Goal: Information Seeking & Learning: Learn about a topic

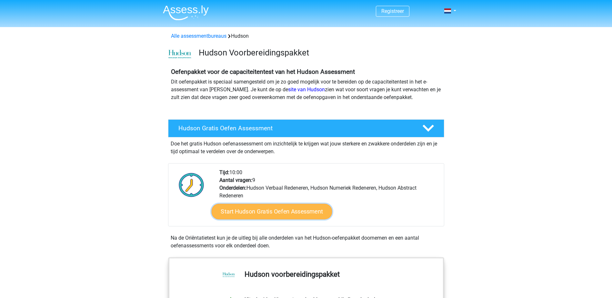
click at [278, 213] on link "Start Hudson Gratis Oefen Assessment" at bounding box center [271, 211] width 121 height 15
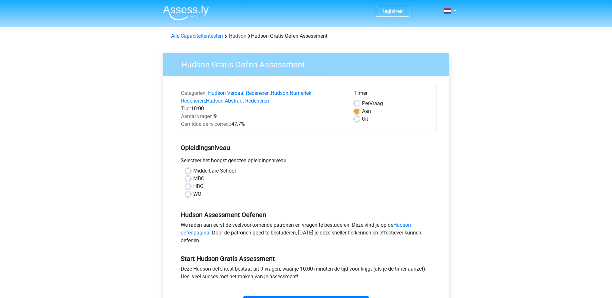
click at [197, 186] on label "HBO" at bounding box center [198, 187] width 10 height 8
click at [191, 186] on input "HBO" at bounding box center [188, 186] width 5 height 6
radio input "true"
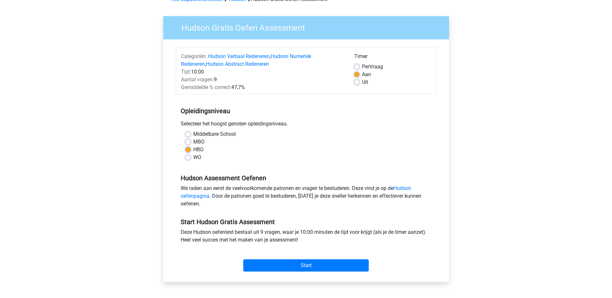
scroll to position [65, 0]
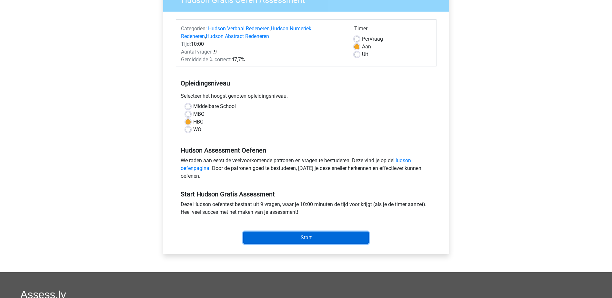
click at [300, 237] on input "Start" at bounding box center [306, 238] width 126 height 12
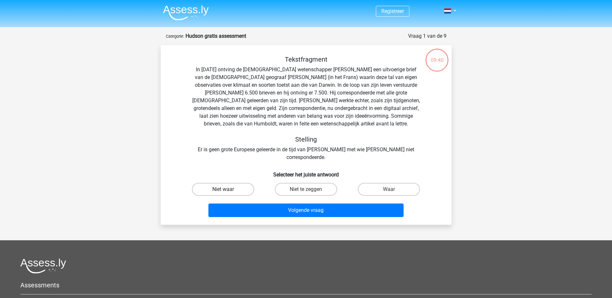
click at [224, 183] on label "Niet waar" at bounding box center [223, 189] width 62 height 13
click at [224, 189] on input "Niet waar" at bounding box center [225, 191] width 4 height 4
radio input "true"
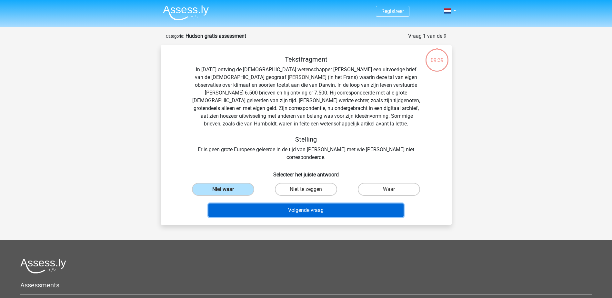
click at [303, 204] on button "Volgende vraag" at bounding box center [306, 211] width 195 height 14
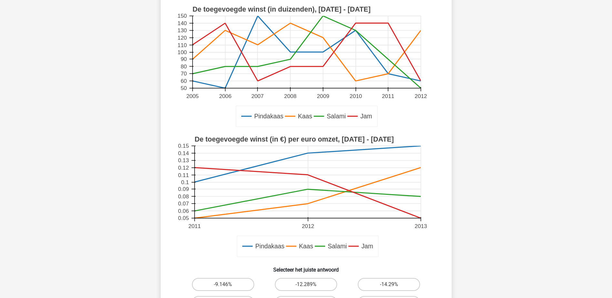
scroll to position [97, 0]
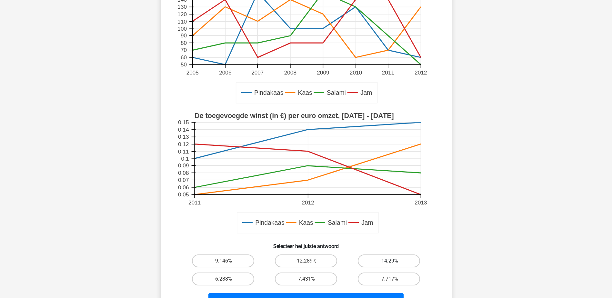
click at [405, 258] on label "-14.29%" at bounding box center [389, 261] width 62 height 13
click at [394, 261] on input "-14.29%" at bounding box center [391, 263] width 4 height 4
radio input "true"
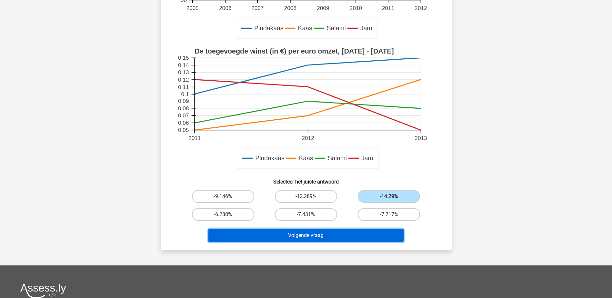
click at [331, 237] on button "Volgende vraag" at bounding box center [306, 236] width 195 height 14
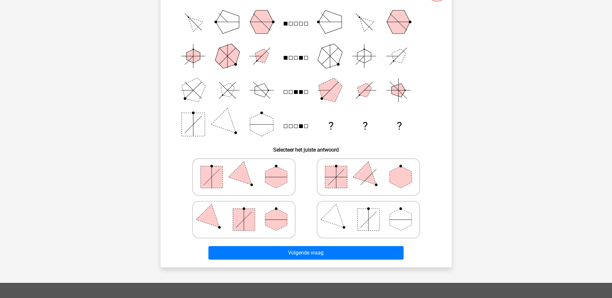
scroll to position [32, 0]
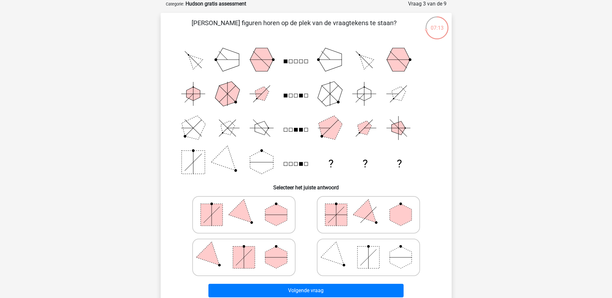
click at [280, 222] on polygon at bounding box center [276, 215] width 22 height 22
click at [248, 207] on input "radio" at bounding box center [246, 205] width 4 height 4
radio input "true"
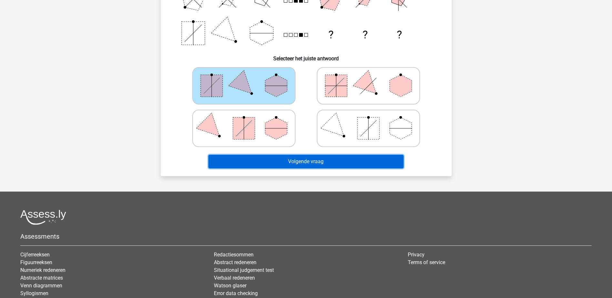
click at [323, 158] on button "Volgende vraag" at bounding box center [306, 162] width 195 height 14
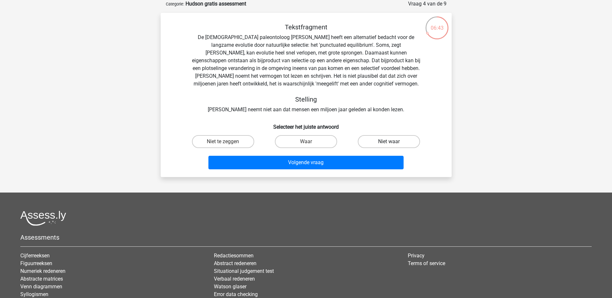
click at [381, 141] on label "Niet waar" at bounding box center [389, 141] width 62 height 13
click at [389, 142] on input "Niet waar" at bounding box center [391, 144] width 4 height 4
radio input "true"
click at [370, 143] on label "Niet waar" at bounding box center [389, 141] width 62 height 13
click at [389, 143] on input "Niet waar" at bounding box center [391, 144] width 4 height 4
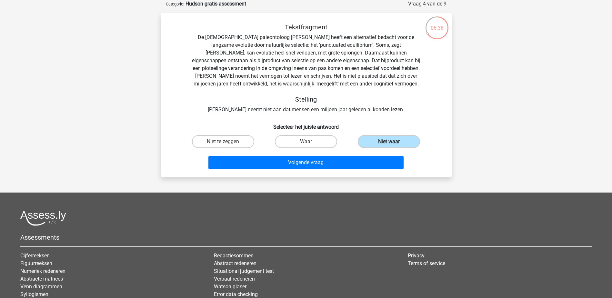
click at [308, 142] on input "Waar" at bounding box center [308, 144] width 4 height 4
radio input "true"
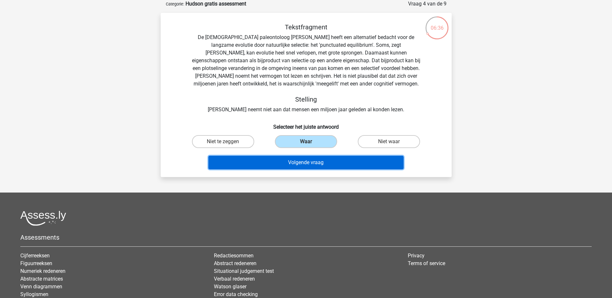
click at [306, 166] on button "Volgende vraag" at bounding box center [306, 163] width 195 height 14
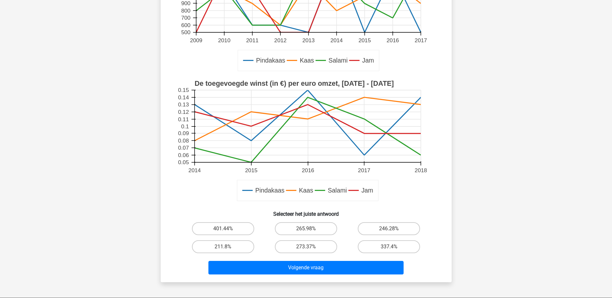
scroll to position [194, 0]
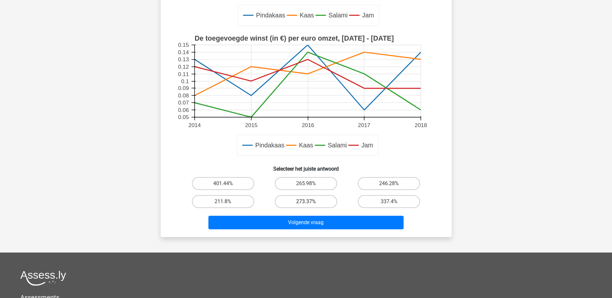
click at [317, 199] on label "273.37%" at bounding box center [306, 201] width 62 height 13
click at [310, 202] on input "273.37%" at bounding box center [308, 204] width 4 height 4
radio input "true"
click at [236, 185] on label "401.44%" at bounding box center [223, 183] width 62 height 13
click at [227, 185] on input "401.44%" at bounding box center [225, 186] width 4 height 4
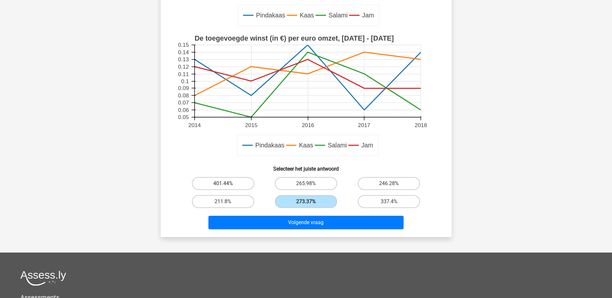
radio input "true"
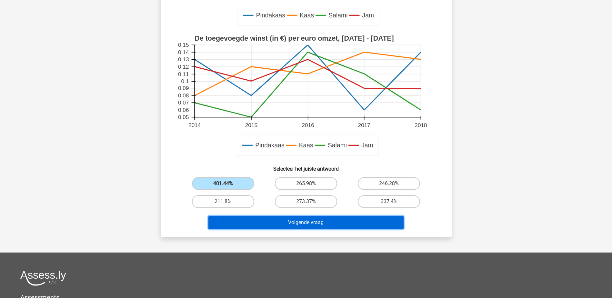
click at [315, 222] on button "Volgende vraag" at bounding box center [306, 223] width 195 height 14
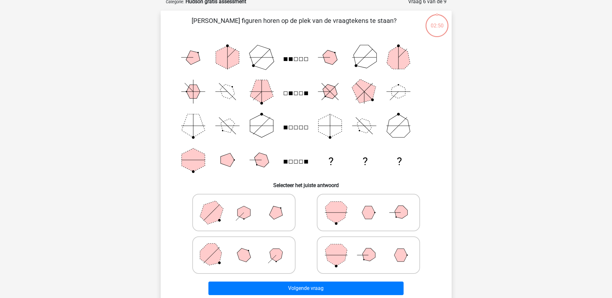
scroll to position [32, 0]
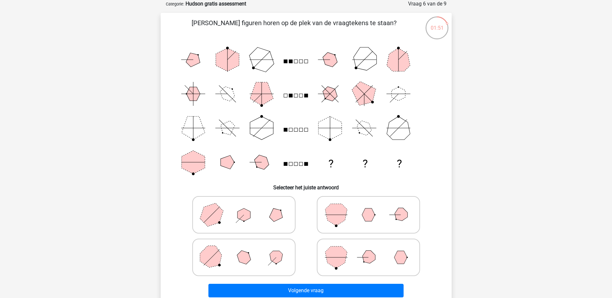
click at [259, 255] on icon at bounding box center [244, 257] width 97 height 32
click at [248, 250] on input "radio" at bounding box center [246, 247] width 4 height 4
radio input "true"
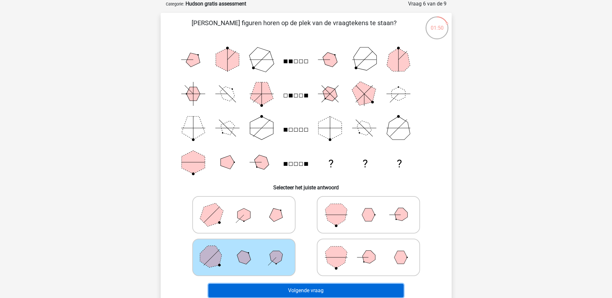
click at [312, 294] on button "Volgende vraag" at bounding box center [306, 291] width 195 height 14
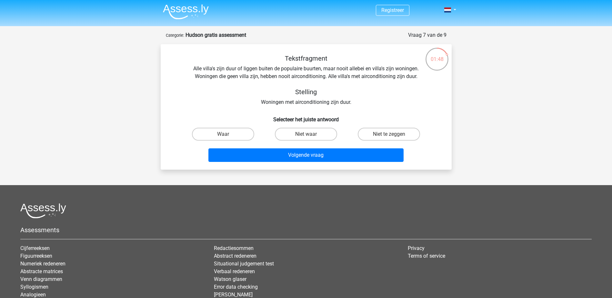
scroll to position [0, 0]
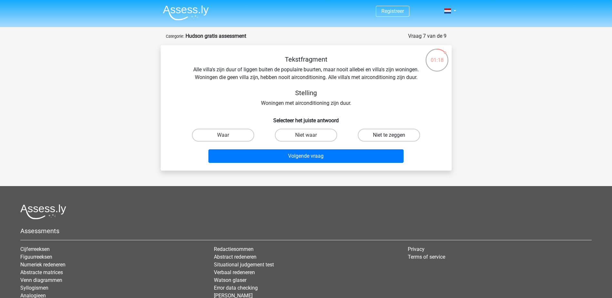
drag, startPoint x: 375, startPoint y: 134, endPoint x: 373, endPoint y: 142, distance: 7.9
click at [375, 134] on label "Niet te zeggen" at bounding box center [389, 135] width 62 height 13
click at [389, 135] on input "Niet te zeggen" at bounding box center [391, 137] width 4 height 4
radio input "true"
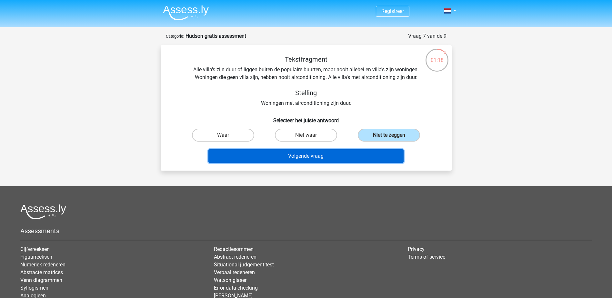
click at [363, 160] on button "Volgende vraag" at bounding box center [306, 156] width 195 height 14
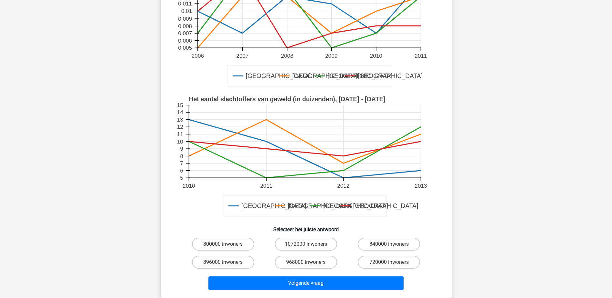
scroll to position [194, 0]
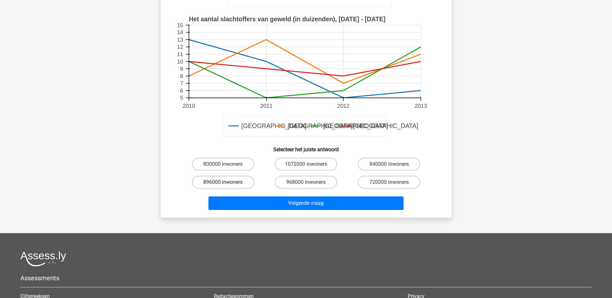
drag, startPoint x: 239, startPoint y: 163, endPoint x: 252, endPoint y: 177, distance: 18.5
click at [239, 163] on label "800000 inwoners" at bounding box center [223, 164] width 62 height 13
click at [227, 164] on input "800000 inwoners" at bounding box center [225, 166] width 4 height 4
radio input "true"
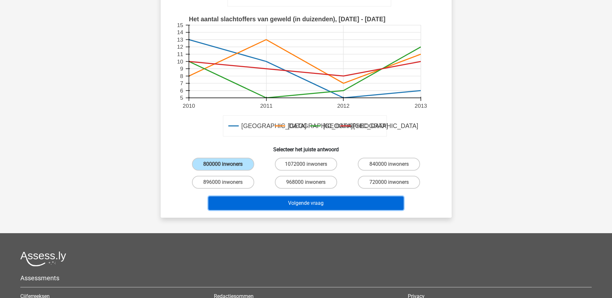
click at [337, 201] on button "Volgende vraag" at bounding box center [306, 204] width 195 height 14
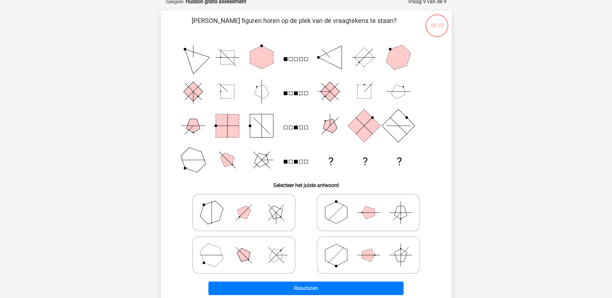
scroll to position [32, 0]
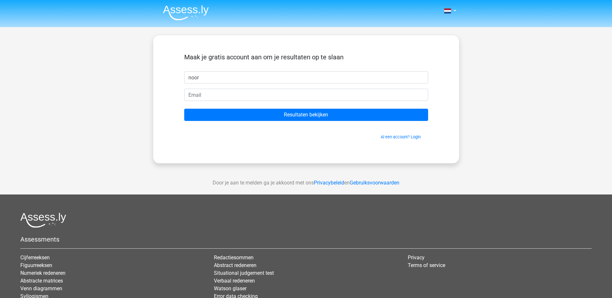
type input "noor"
type input "n"
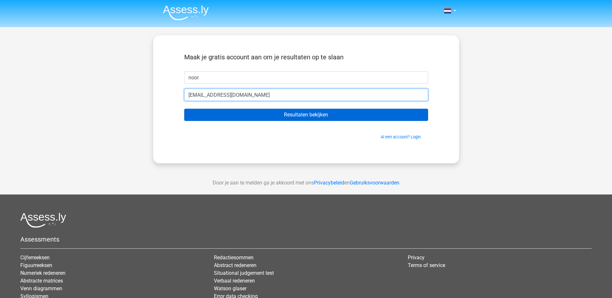
type input "vnoor@hotmail.com"
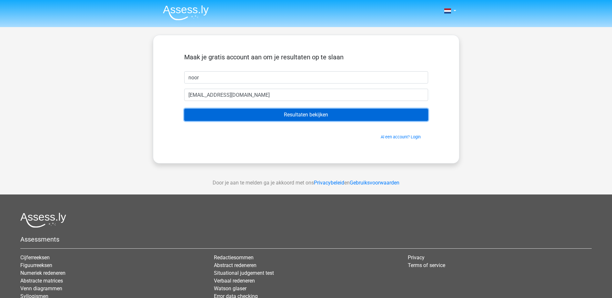
click at [261, 115] on input "Resultaten bekijken" at bounding box center [306, 115] width 244 height 12
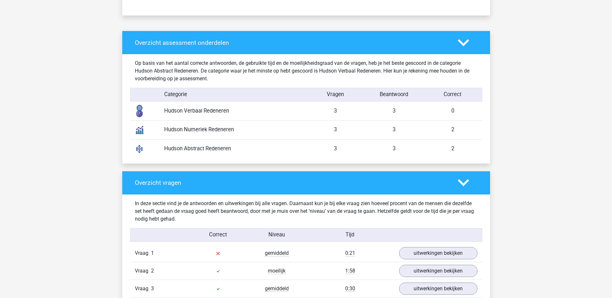
scroll to position [581, 0]
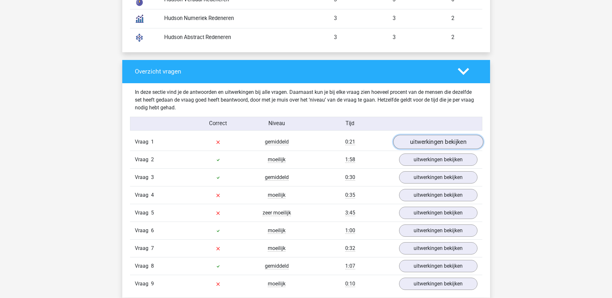
click at [419, 143] on link "uitwerkingen bekijken" at bounding box center [438, 142] width 90 height 14
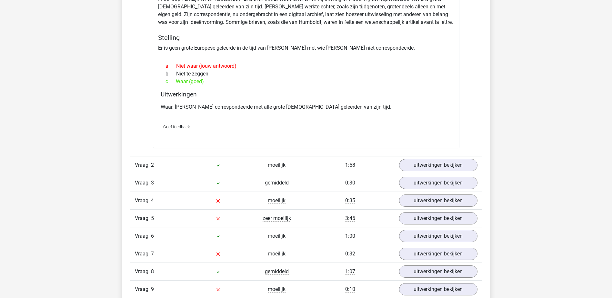
scroll to position [775, 0]
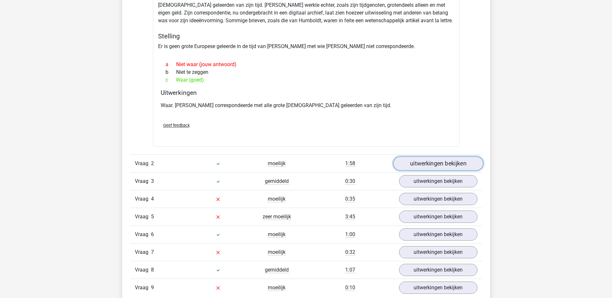
click at [457, 160] on link "uitwerkingen bekijken" at bounding box center [438, 164] width 90 height 14
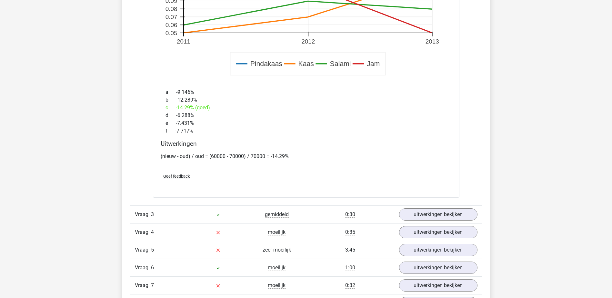
scroll to position [1227, 0]
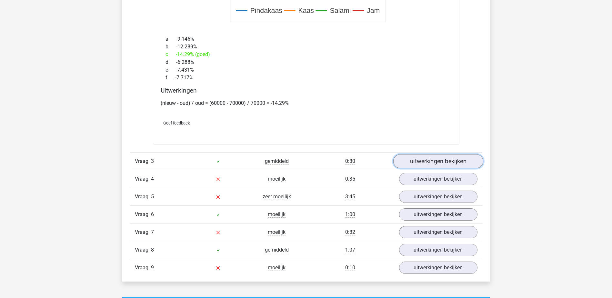
click at [421, 163] on link "uitwerkingen bekijken" at bounding box center [438, 161] width 90 height 14
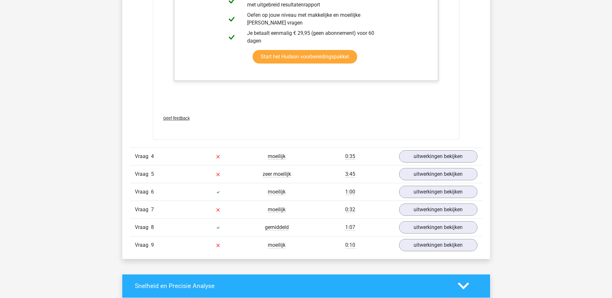
scroll to position [1808, 0]
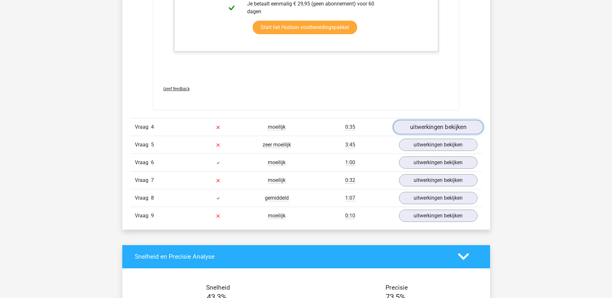
click at [450, 128] on link "uitwerkingen bekijken" at bounding box center [438, 127] width 90 height 14
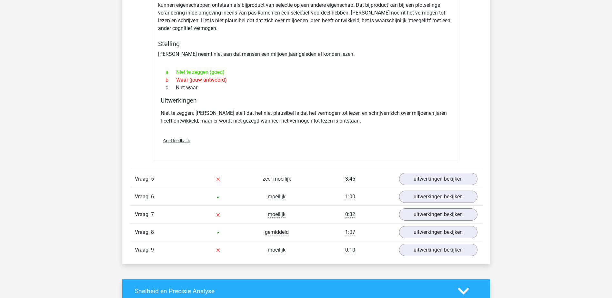
scroll to position [2002, 0]
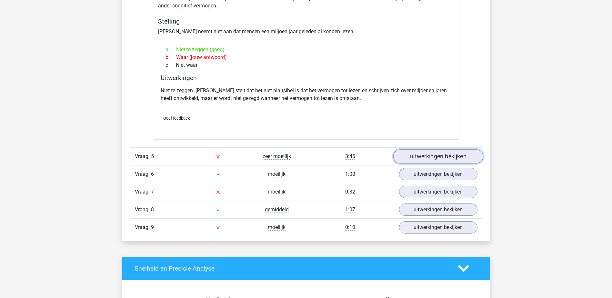
click at [420, 159] on link "uitwerkingen bekijken" at bounding box center [438, 156] width 90 height 14
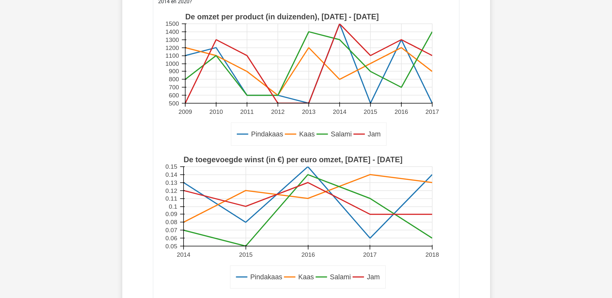
scroll to position [2066, 0]
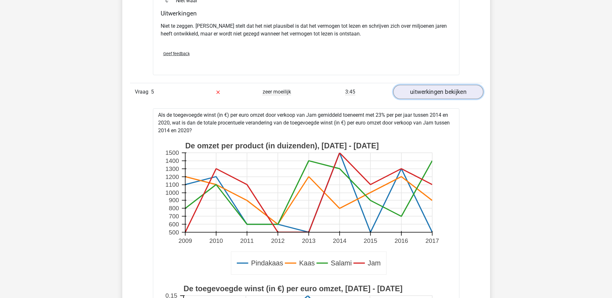
click at [456, 90] on link "uitwerkingen bekijken" at bounding box center [438, 92] width 90 height 14
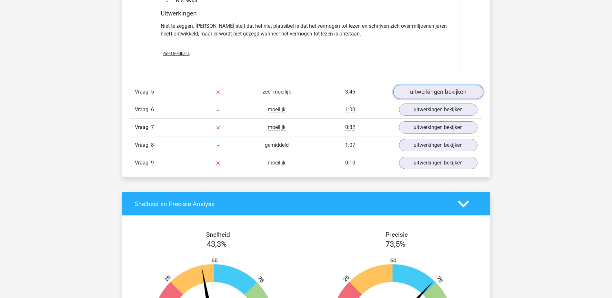
click at [456, 87] on link "uitwerkingen bekijken" at bounding box center [438, 92] width 90 height 14
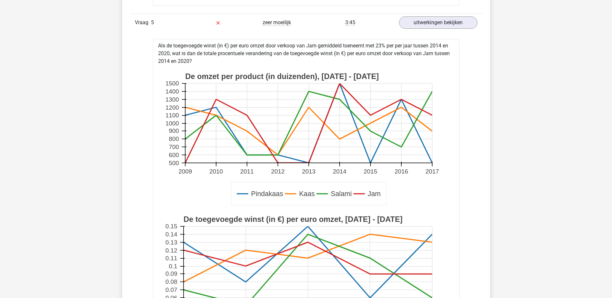
scroll to position [2131, 0]
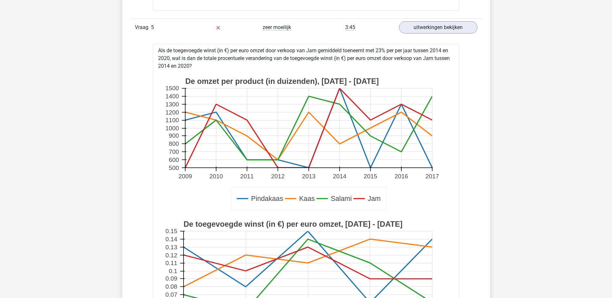
drag, startPoint x: 158, startPoint y: 50, endPoint x: 197, endPoint y: 65, distance: 42.3
copy div "Als de toegevoegde winst (in €) per euro omzet door verkoop van Jam gemiddeld t…"
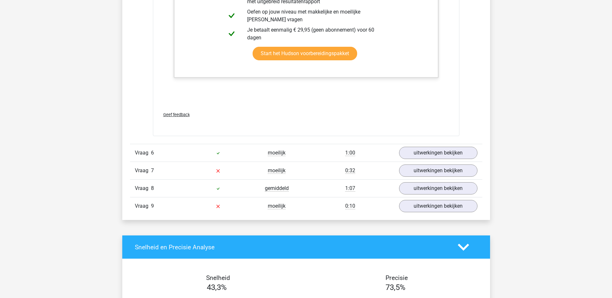
scroll to position [2647, 0]
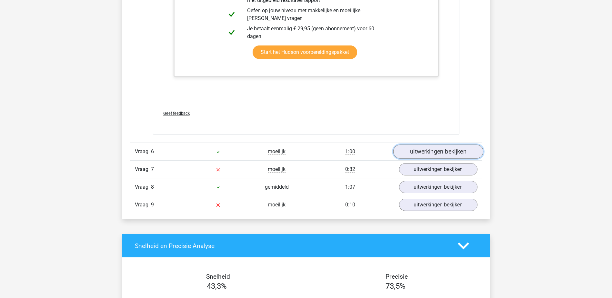
click at [426, 153] on link "uitwerkingen bekijken" at bounding box center [438, 152] width 90 height 14
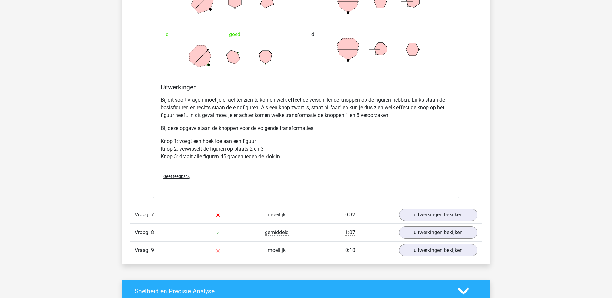
scroll to position [3035, 0]
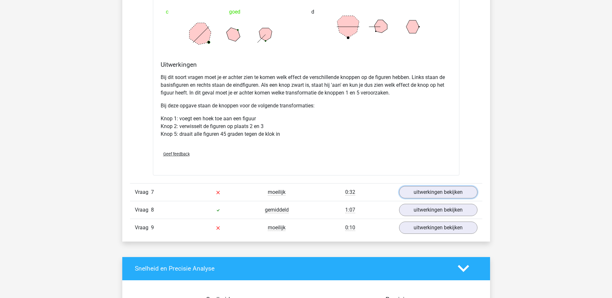
drag, startPoint x: 441, startPoint y: 191, endPoint x: 437, endPoint y: 185, distance: 7.3
click at [441, 191] on link "uitwerkingen bekijken" at bounding box center [438, 192] width 78 height 12
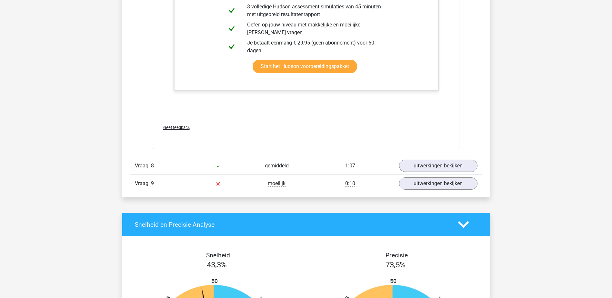
scroll to position [3422, 0]
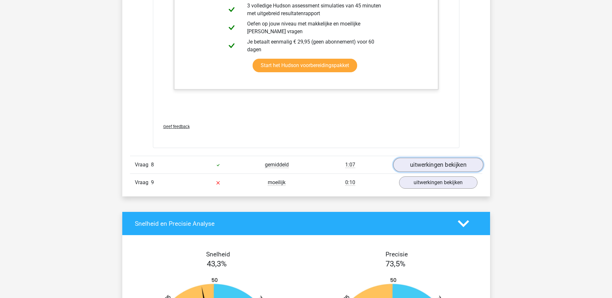
click at [432, 164] on link "uitwerkingen bekijken" at bounding box center [438, 165] width 90 height 14
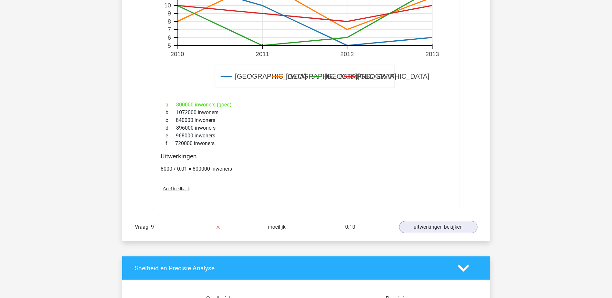
scroll to position [3842, 0]
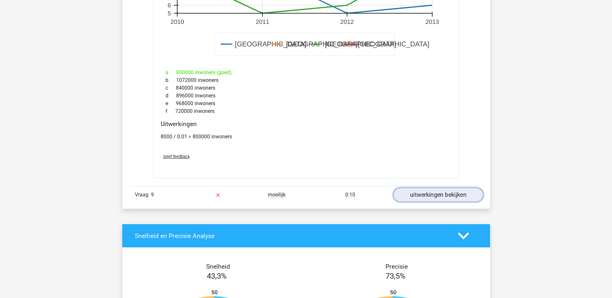
click at [431, 193] on link "uitwerkingen bekijken" at bounding box center [438, 195] width 90 height 14
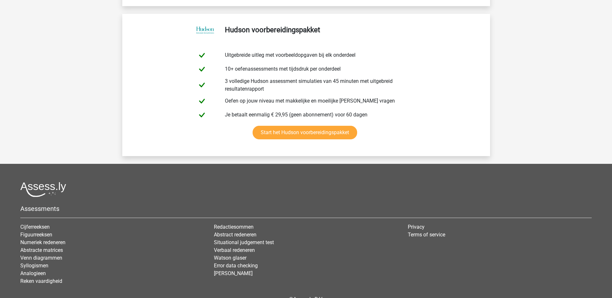
scroll to position [4967, 0]
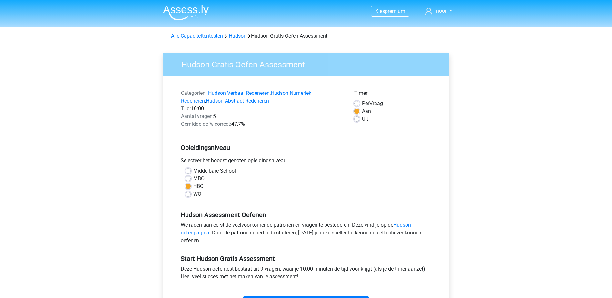
scroll to position [65, 0]
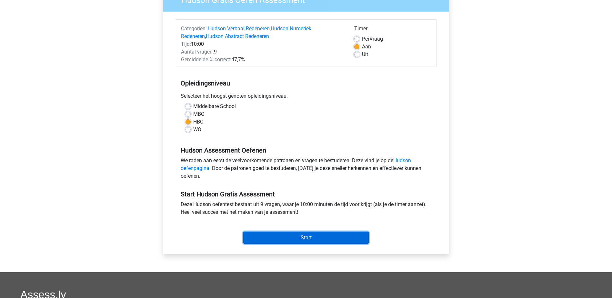
click at [317, 235] on input "Start" at bounding box center [306, 238] width 126 height 12
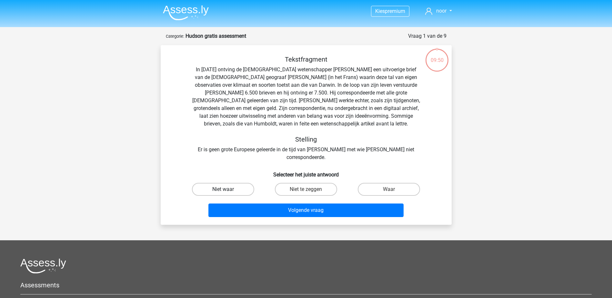
click at [229, 183] on label "Niet waar" at bounding box center [223, 189] width 62 height 13
click at [227, 189] on input "Niet waar" at bounding box center [225, 191] width 4 height 4
radio input "true"
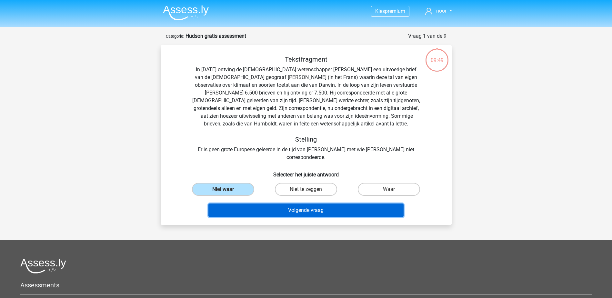
click at [308, 204] on button "Volgende vraag" at bounding box center [306, 211] width 195 height 14
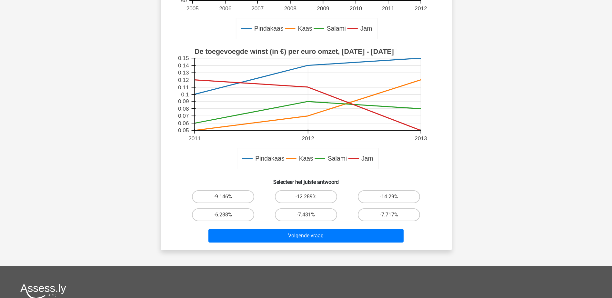
scroll to position [161, 0]
click at [382, 200] on label "-14.29%" at bounding box center [389, 196] width 62 height 13
click at [389, 200] on input "-14.29%" at bounding box center [391, 199] width 4 height 4
radio input "true"
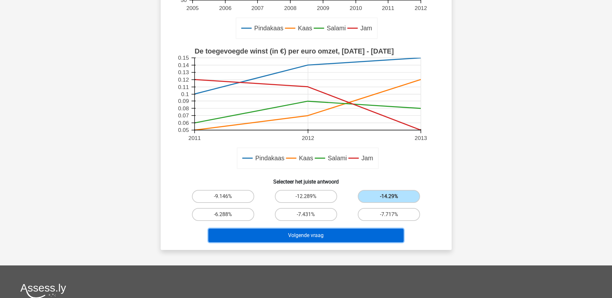
click at [368, 234] on button "Volgende vraag" at bounding box center [306, 236] width 195 height 14
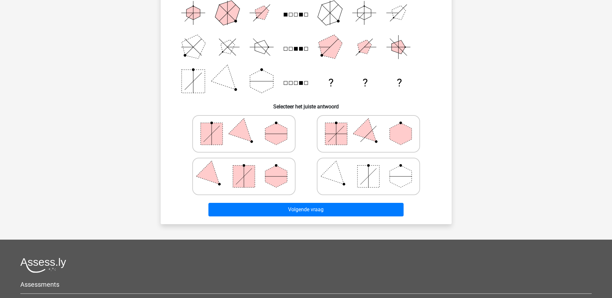
scroll to position [32, 0]
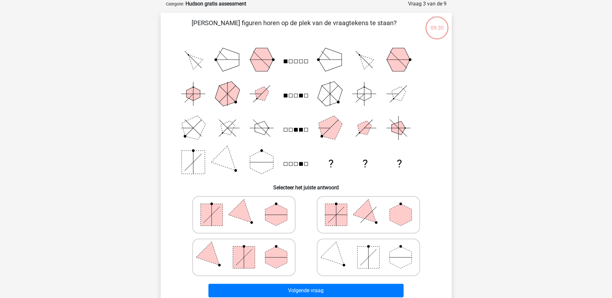
click at [265, 218] on polygon at bounding box center [276, 215] width 22 height 22
click at [248, 207] on input "radio" at bounding box center [246, 205] width 4 height 4
radio input "true"
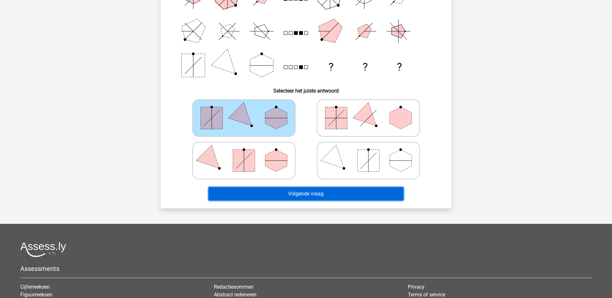
click at [302, 187] on button "Volgende vraag" at bounding box center [306, 194] width 195 height 14
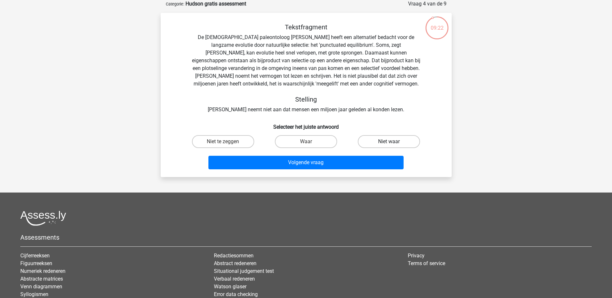
drag, startPoint x: 388, startPoint y: 141, endPoint x: 365, endPoint y: 147, distance: 23.4
click at [325, 162] on div "Tekstfragment De Amerikaanse paleontoloog Stephen Jay Gould heeft een alternati…" at bounding box center [306, 97] width 286 height 149
click at [388, 138] on label "Niet waar" at bounding box center [389, 141] width 62 height 13
click at [389, 142] on input "Niet waar" at bounding box center [391, 144] width 4 height 4
radio input "true"
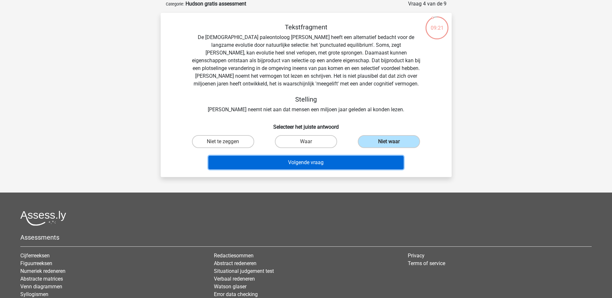
click at [357, 162] on button "Volgende vraag" at bounding box center [306, 163] width 195 height 14
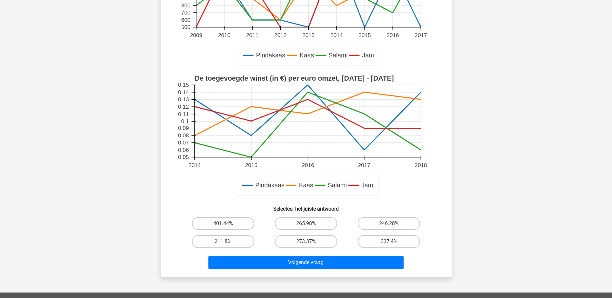
scroll to position [161, 0]
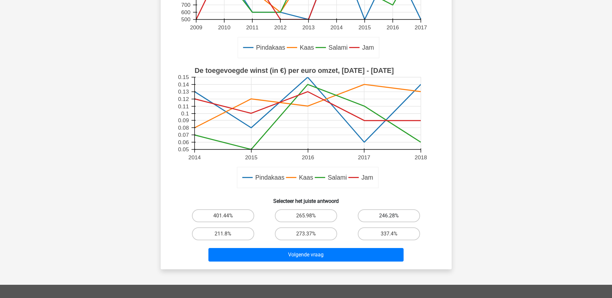
click at [384, 213] on label "246.28%" at bounding box center [389, 216] width 62 height 13
click at [389, 216] on input "246.28%" at bounding box center [391, 218] width 4 height 4
radio input "true"
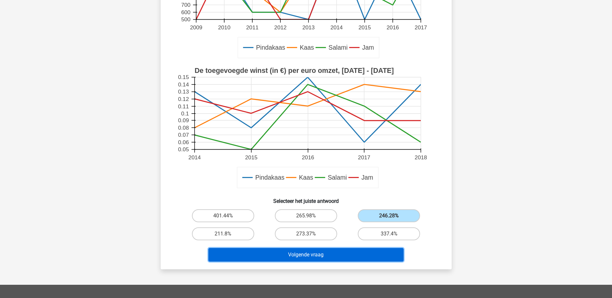
click at [332, 256] on button "Volgende vraag" at bounding box center [306, 255] width 195 height 14
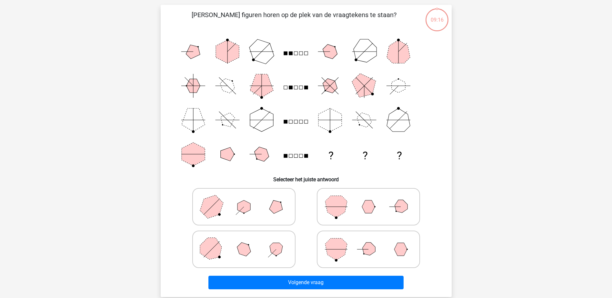
scroll to position [32, 0]
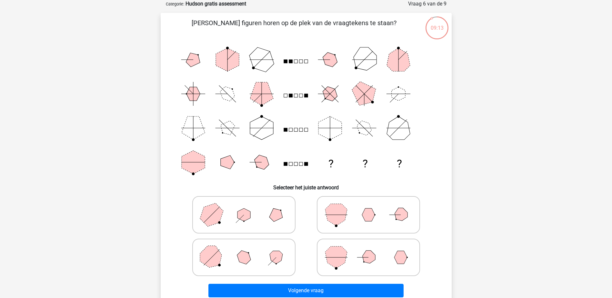
click at [231, 219] on icon at bounding box center [244, 215] width 97 height 32
click at [244, 207] on input "radio" at bounding box center [246, 205] width 4 height 4
radio input "true"
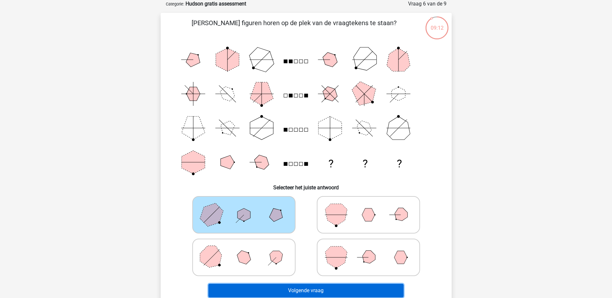
click at [305, 292] on button "Volgende vraag" at bounding box center [306, 291] width 195 height 14
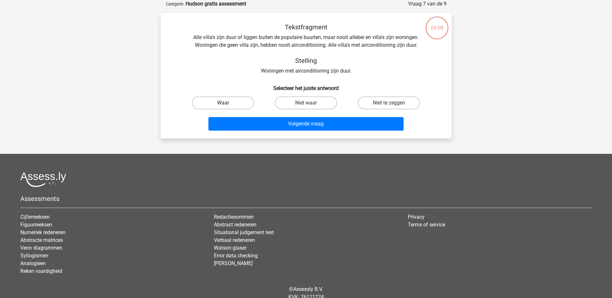
click at [216, 100] on label "Waar" at bounding box center [223, 103] width 62 height 13
click at [223, 103] on input "Waar" at bounding box center [225, 105] width 4 height 4
radio input "true"
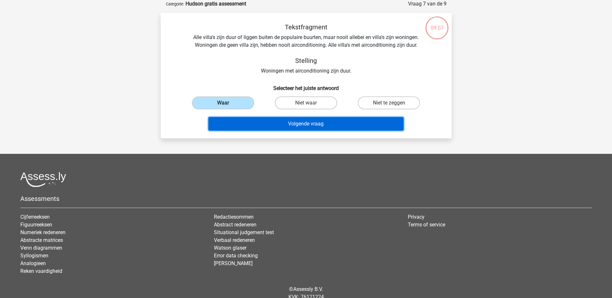
click at [259, 119] on button "Volgende vraag" at bounding box center [306, 124] width 195 height 14
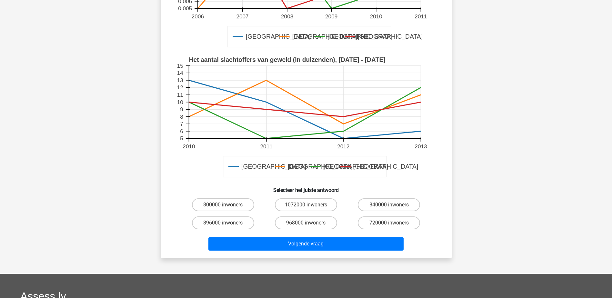
scroll to position [161, 0]
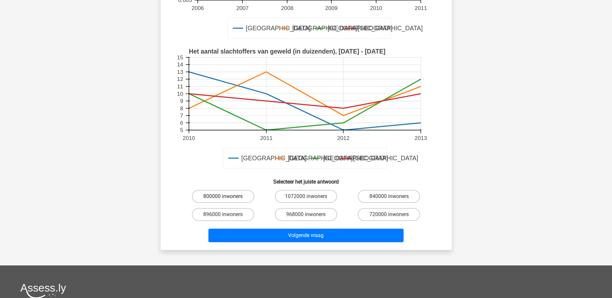
click at [241, 193] on label "800000 inwoners" at bounding box center [223, 196] width 62 height 13
click at [227, 197] on input "800000 inwoners" at bounding box center [225, 199] width 4 height 4
radio input "true"
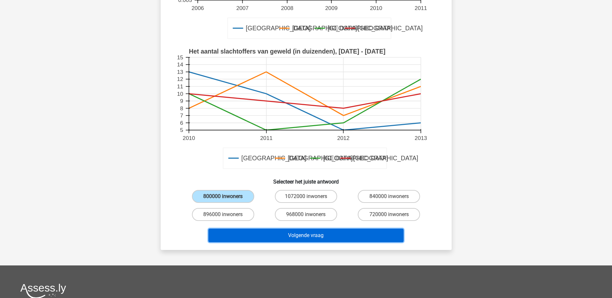
click at [279, 232] on button "Volgende vraag" at bounding box center [306, 236] width 195 height 14
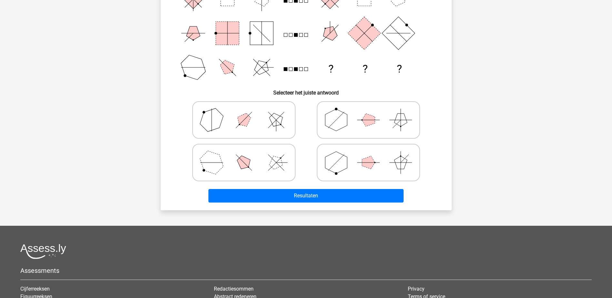
scroll to position [129, 0]
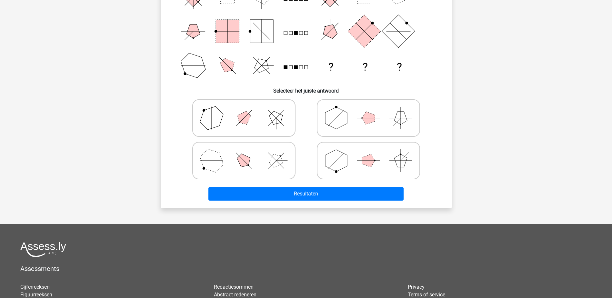
click at [276, 160] on line at bounding box center [276, 161] width 16 height 16
click at [248, 153] on input "radio" at bounding box center [246, 150] width 4 height 4
radio input "true"
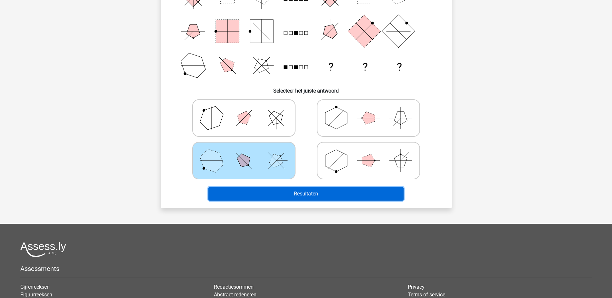
click at [305, 195] on button "Resultaten" at bounding box center [306, 194] width 195 height 14
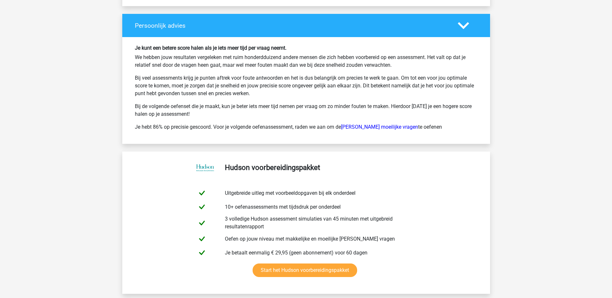
scroll to position [1259, 0]
